Goal: Task Accomplishment & Management: Use online tool/utility

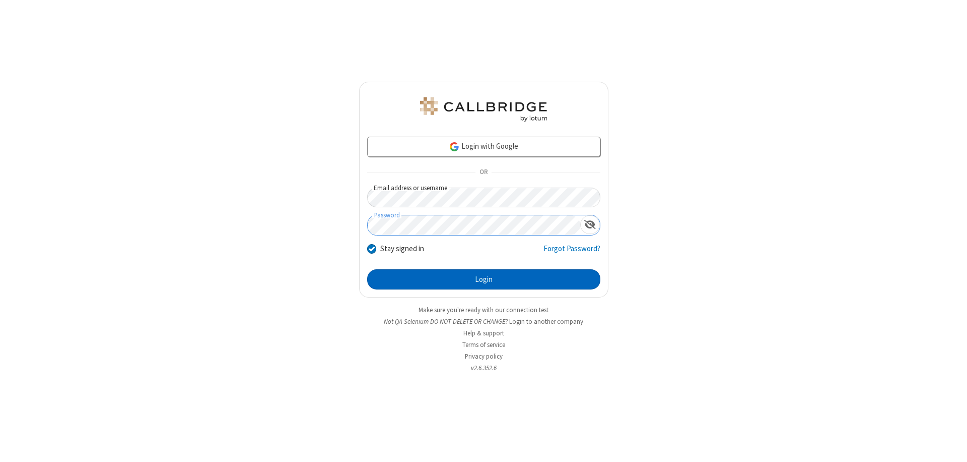
click at [484, 279] on button "Login" at bounding box center [483, 279] width 233 height 20
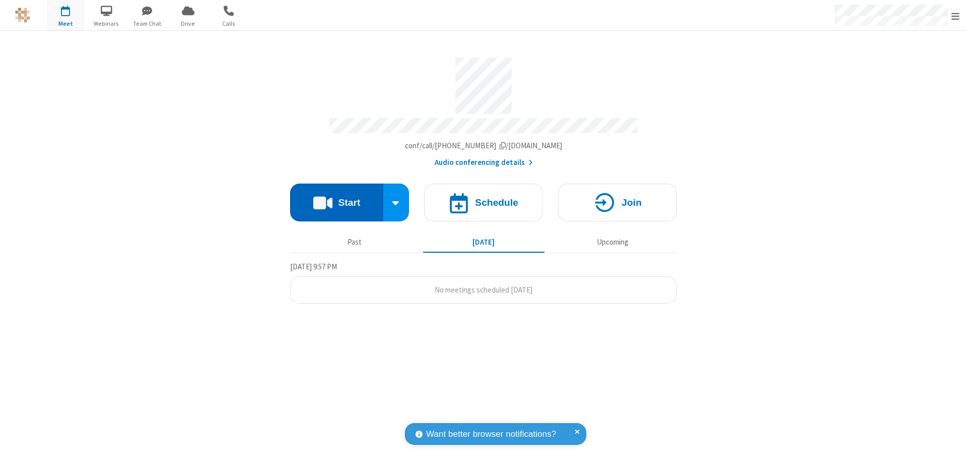
click at [337, 198] on button "Start" at bounding box center [336, 202] width 93 height 38
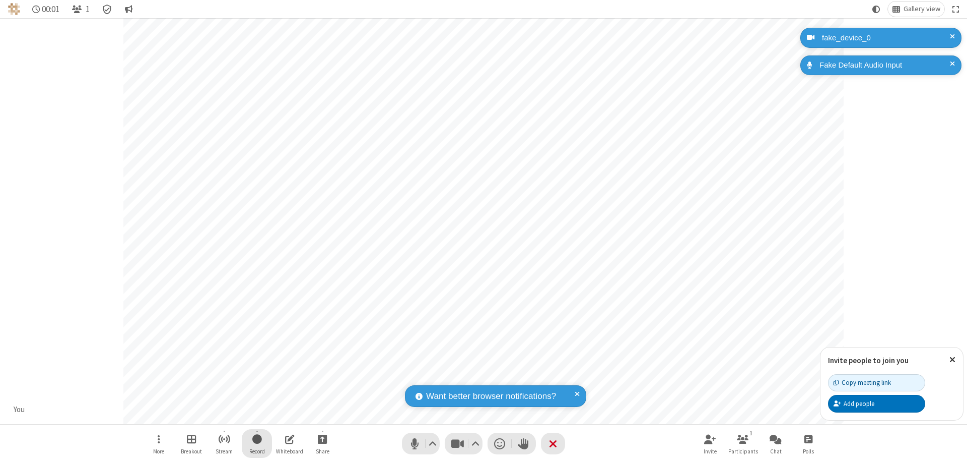
click at [257, 443] on span "Start recording" at bounding box center [257, 438] width 10 height 13
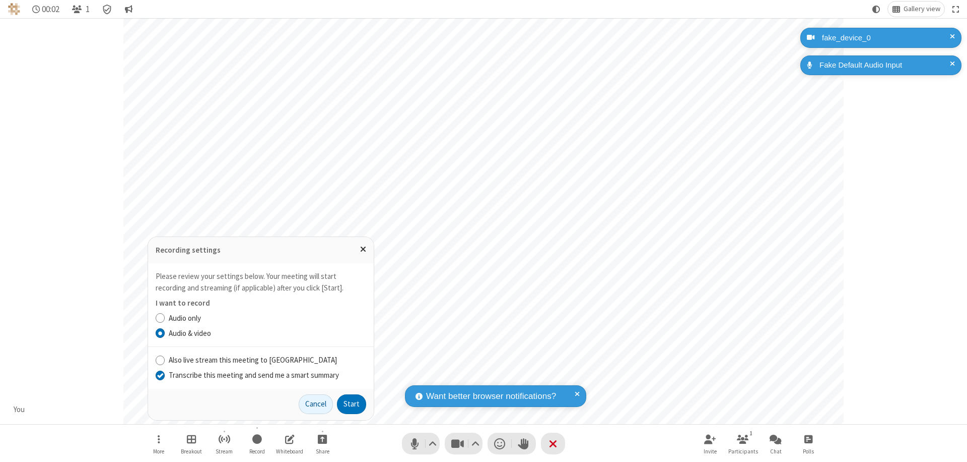
click at [160, 374] on input "Transcribe this meeting and send me a smart summary" at bounding box center [161, 374] width 10 height 11
click at [352, 404] on button "Start" at bounding box center [351, 404] width 29 height 20
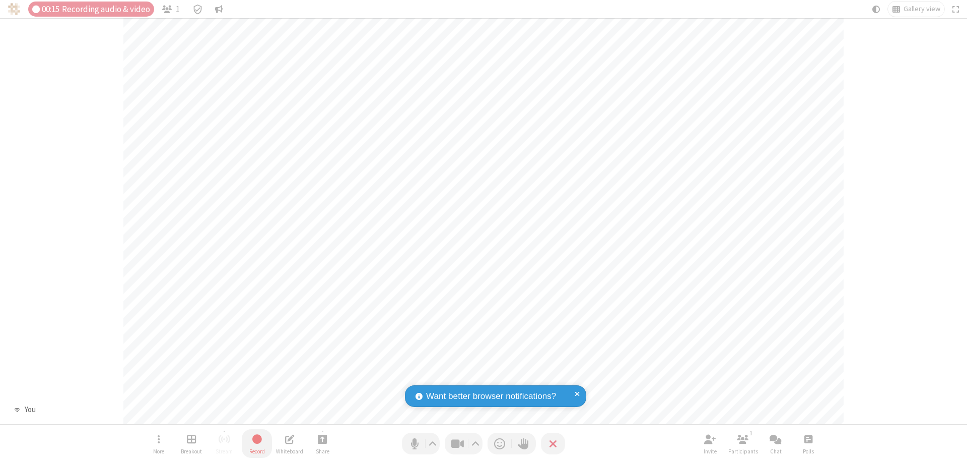
click at [257, 443] on span "Stop recording" at bounding box center [257, 438] width 12 height 13
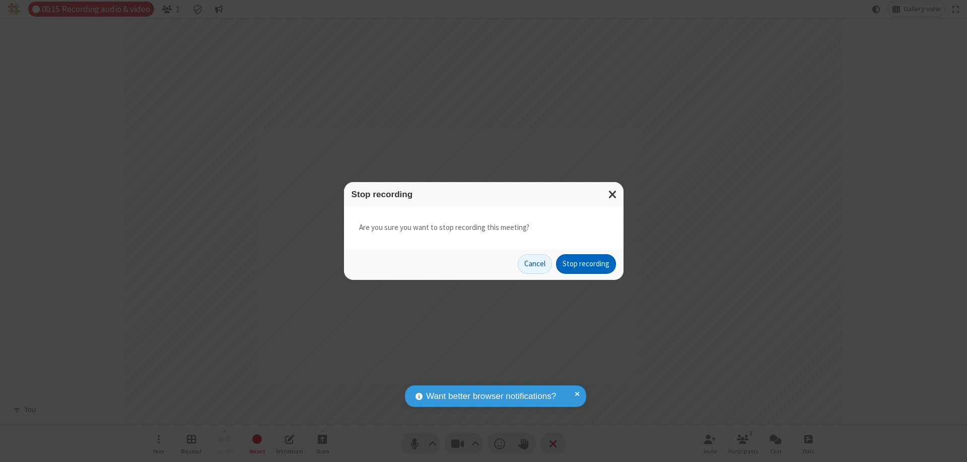
click at [586, 264] on button "Stop recording" at bounding box center [586, 264] width 60 height 20
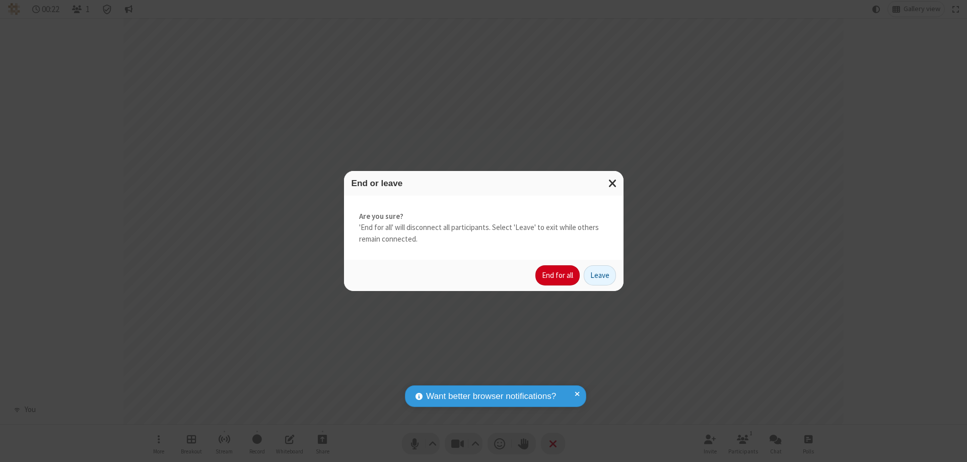
click at [558, 275] on button "End for all" at bounding box center [558, 275] width 44 height 20
